Goal: Find specific page/section: Find specific page/section

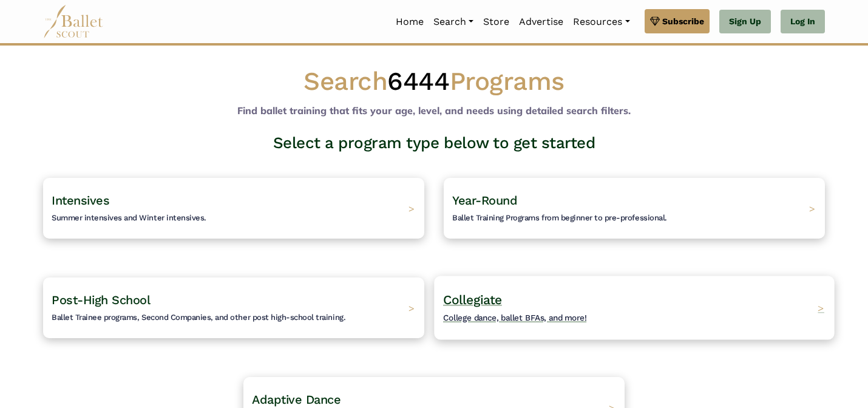
click at [513, 314] on span "College dance, ballet BFAs, and more!" at bounding box center [515, 318] width 144 height 10
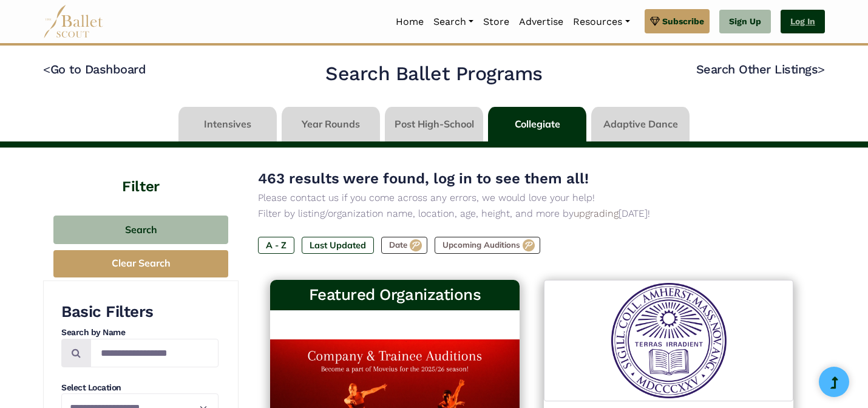
click at [807, 16] on link "Log In" at bounding box center [802, 22] width 44 height 24
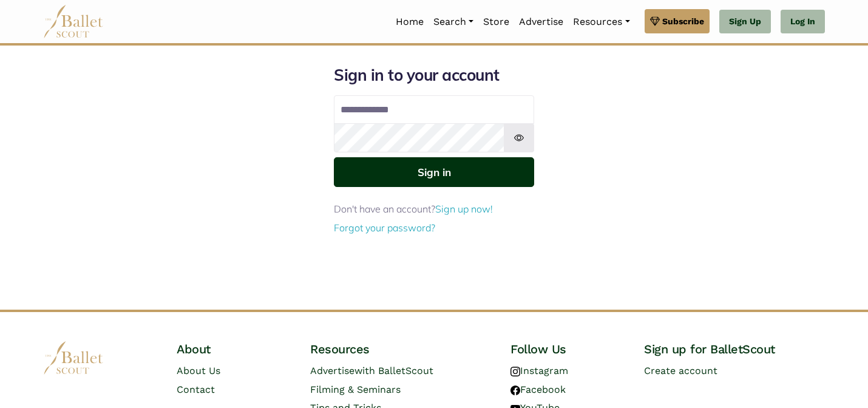
type input "**********"
click at [476, 171] on button "Sign in" at bounding box center [434, 172] width 200 height 30
